Goal: Find specific page/section: Find specific page/section

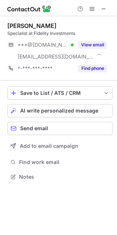
scroll to position [171, 117]
